Goal: Information Seeking & Learning: Learn about a topic

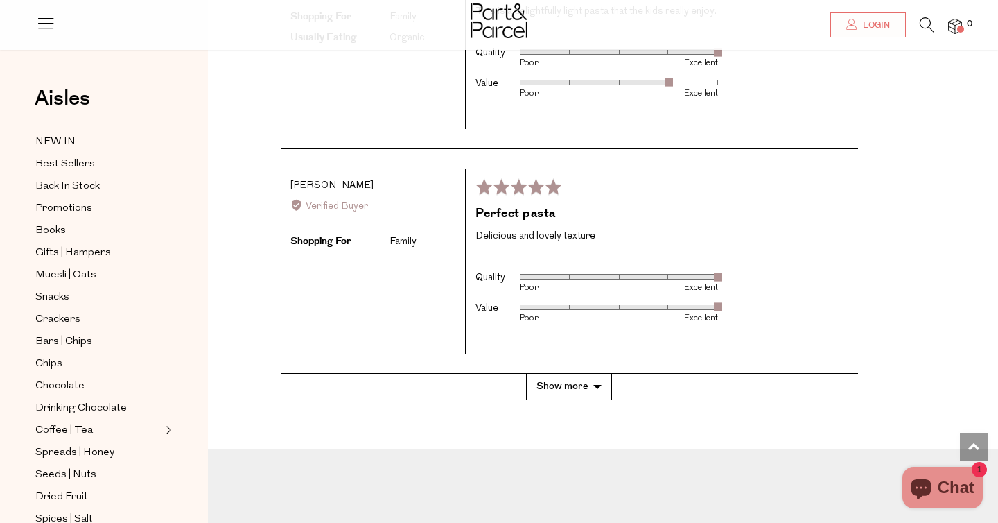
scroll to position [2877, 0]
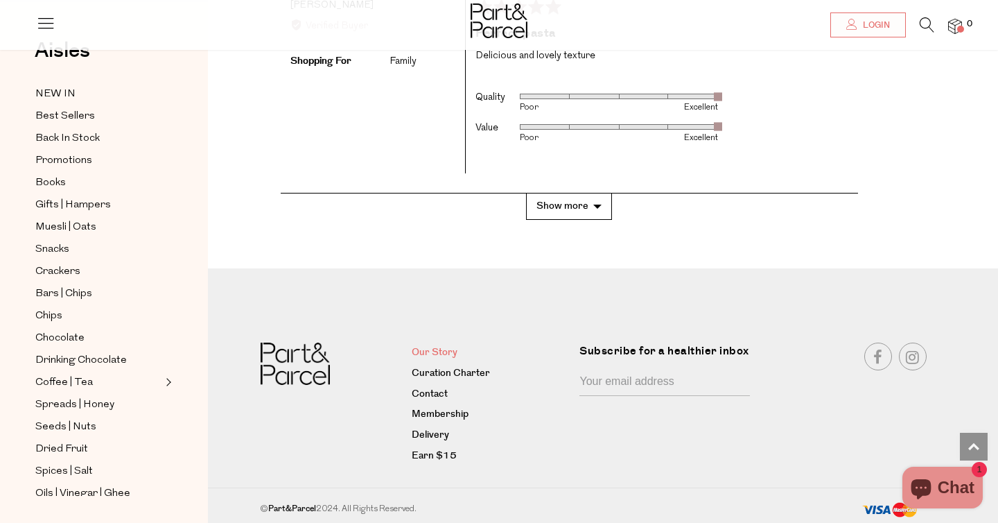
click at [437, 349] on link "Our Story" at bounding box center [491, 352] width 158 height 17
